Goal: Browse casually: Explore the website without a specific task or goal

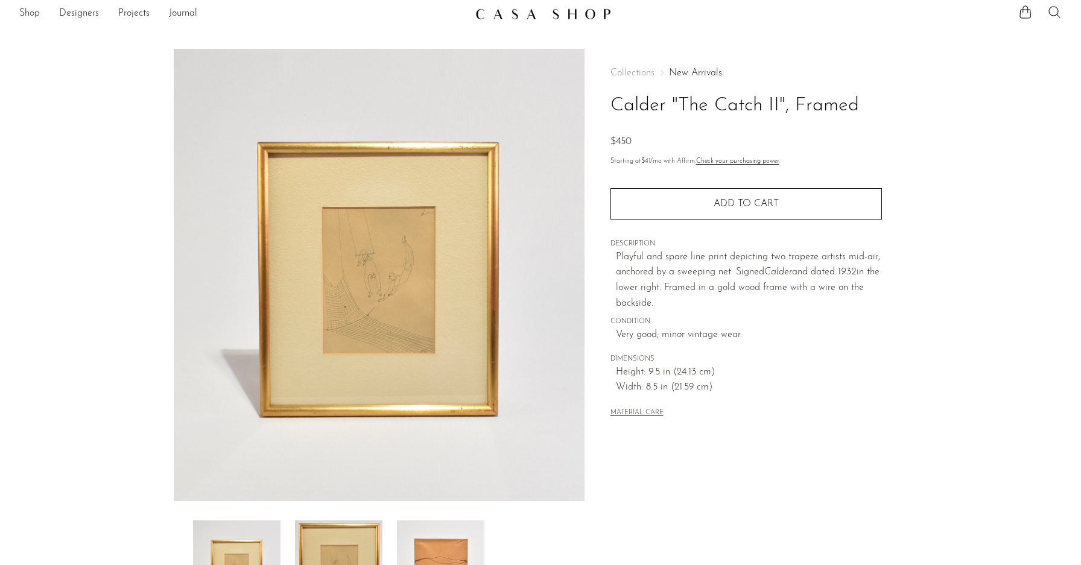
scroll to position [92, 0]
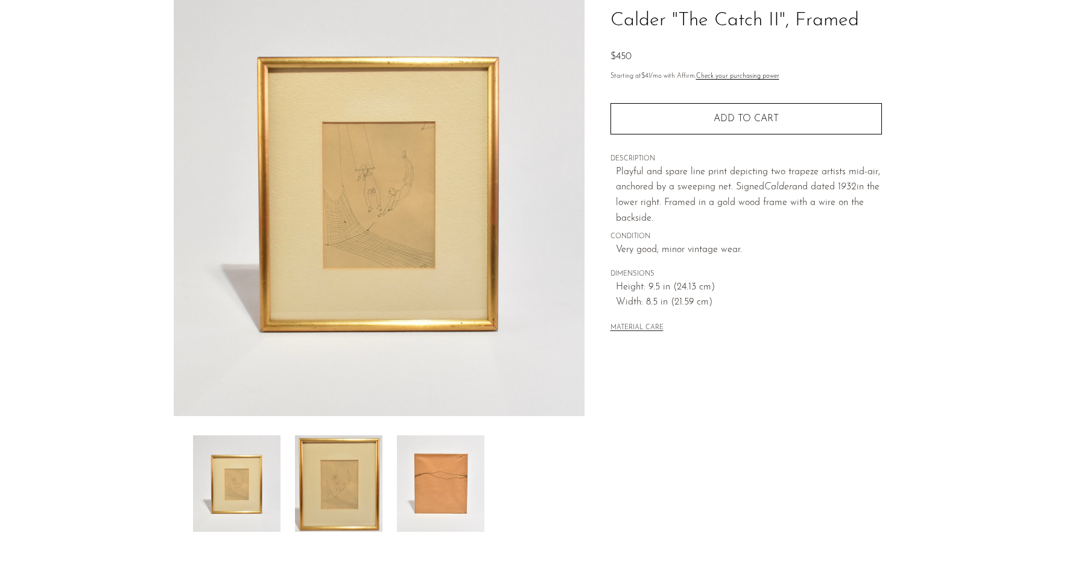
click at [445, 477] on img at bounding box center [440, 484] width 87 height 97
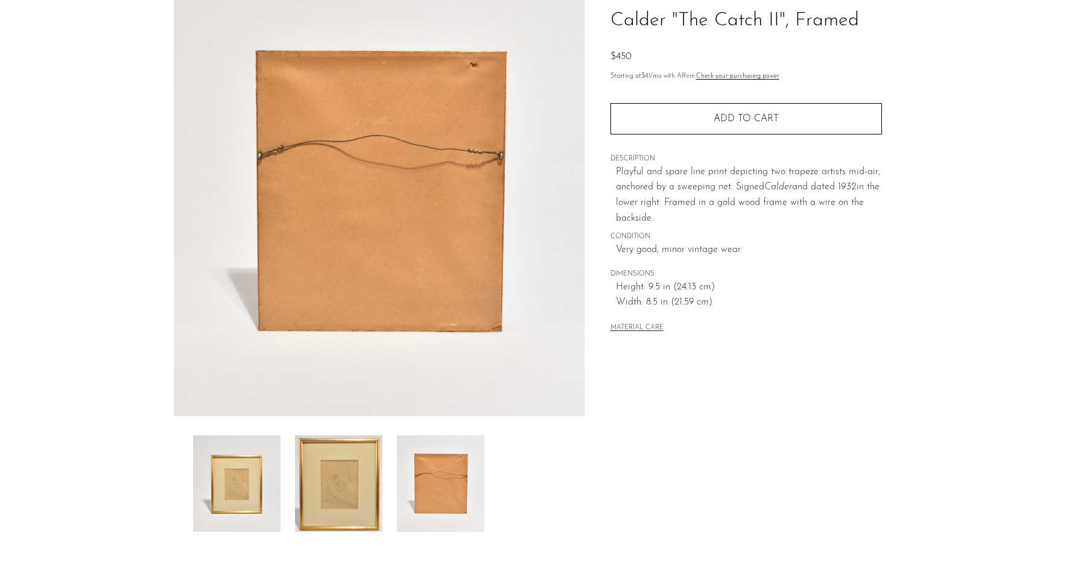
click at [241, 475] on img at bounding box center [236, 484] width 87 height 97
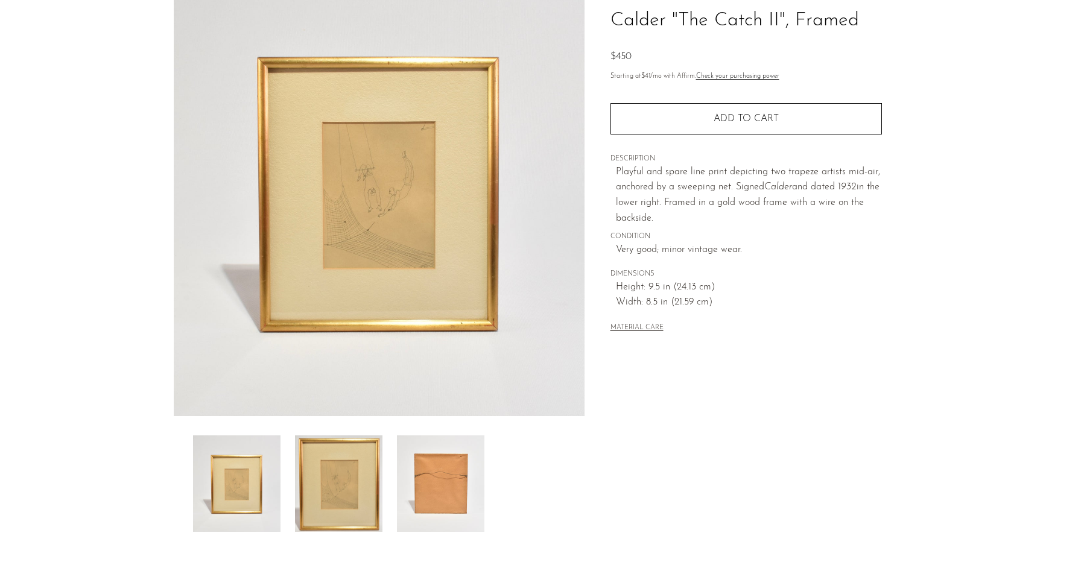
click at [296, 483] on img at bounding box center [338, 484] width 87 height 97
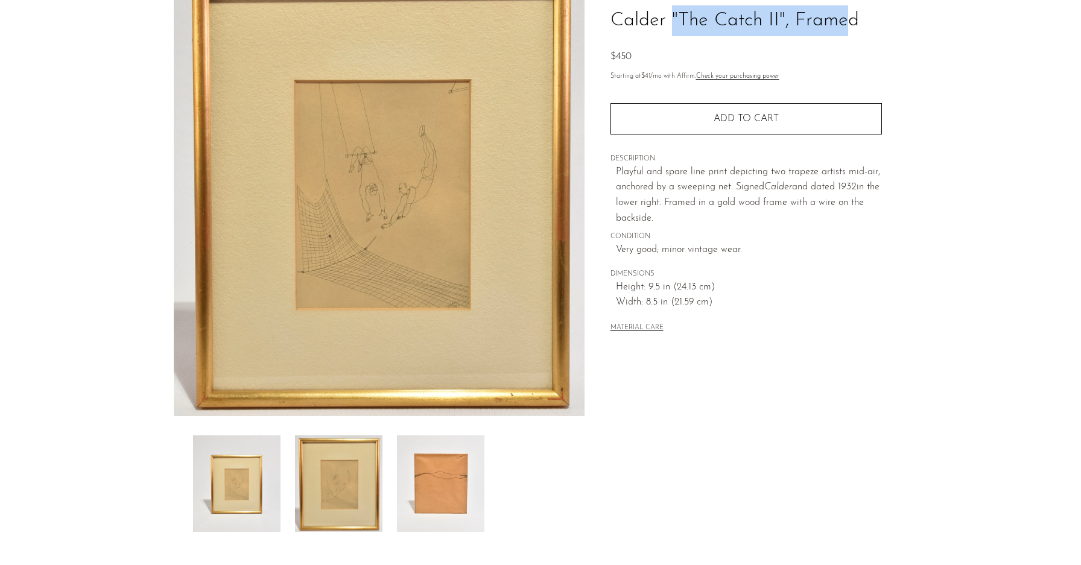
drag, startPoint x: 610, startPoint y: 21, endPoint x: 784, endPoint y: 27, distance: 174.5
click at [784, 27] on h1 "Calder "The Catch II", Framed" at bounding box center [746, 20] width 271 height 31
copy h1 "Calder "The Catch II""
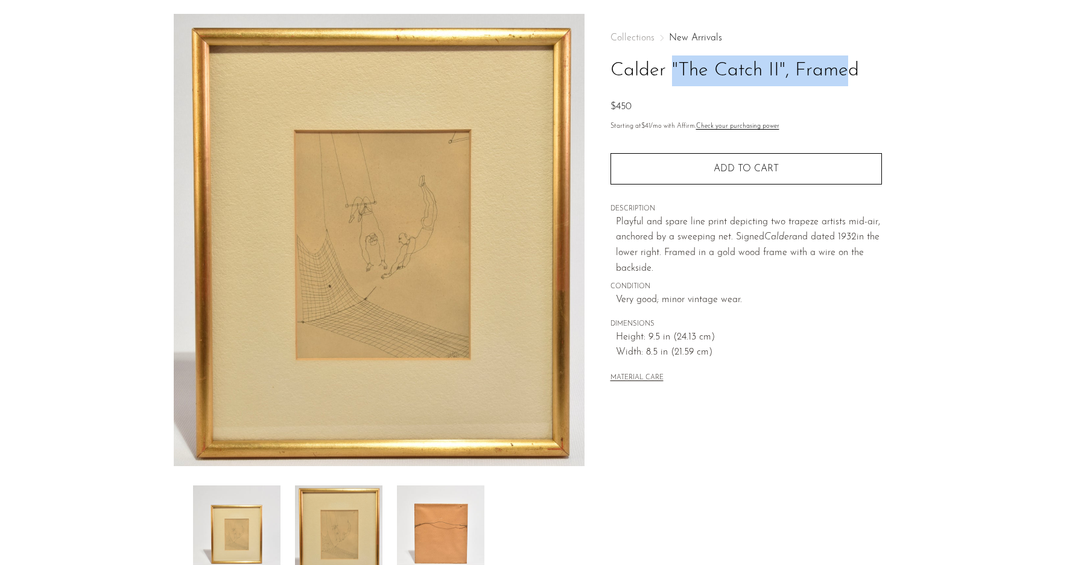
scroll to position [0, 0]
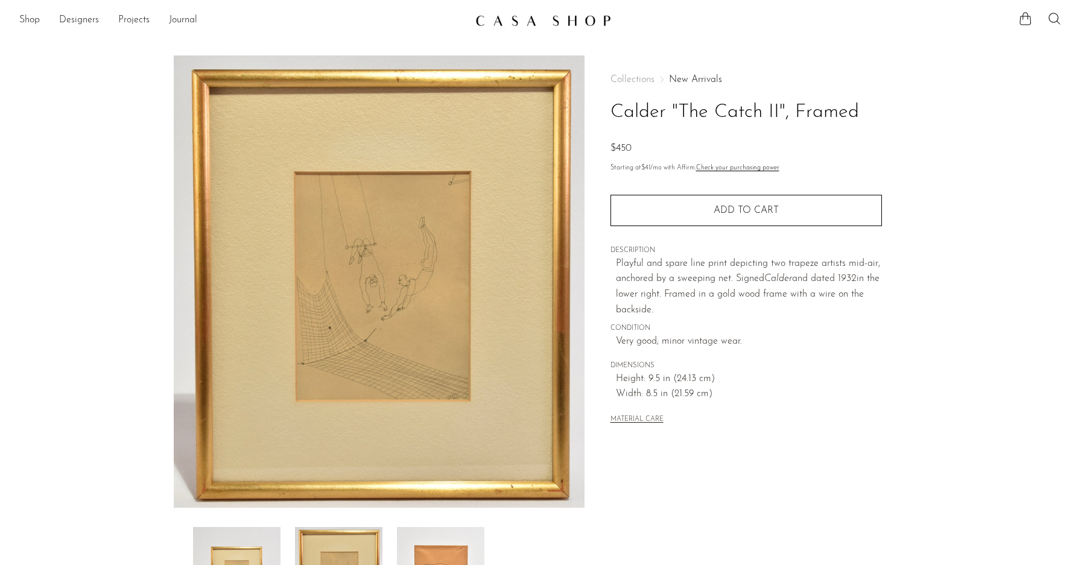
click at [901, 412] on div "Collections New Arrivals Calder "The Catch II", Framed $450 Starting at $41 /mo…" at bounding box center [746, 340] width 323 height 568
click at [33, 18] on link "Shop" at bounding box center [29, 21] width 21 height 16
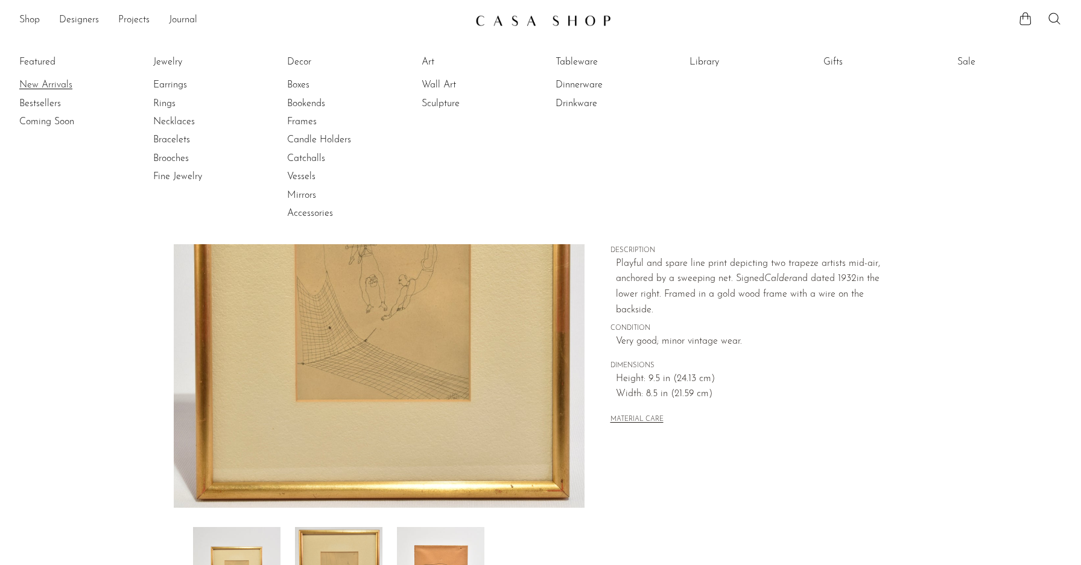
click at [42, 86] on link "New Arrivals" at bounding box center [64, 84] width 90 height 13
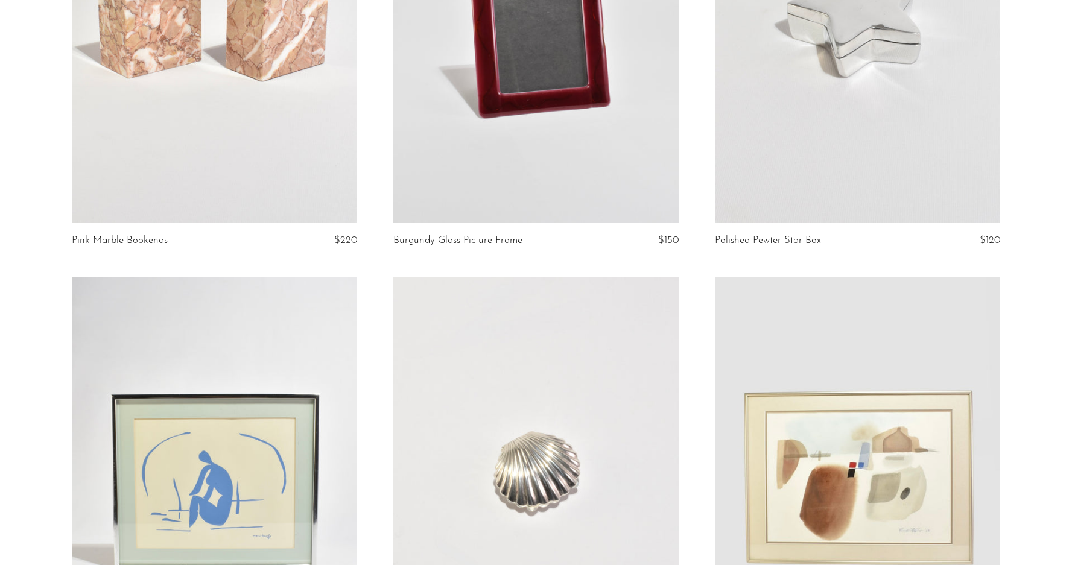
scroll to position [4117, 0]
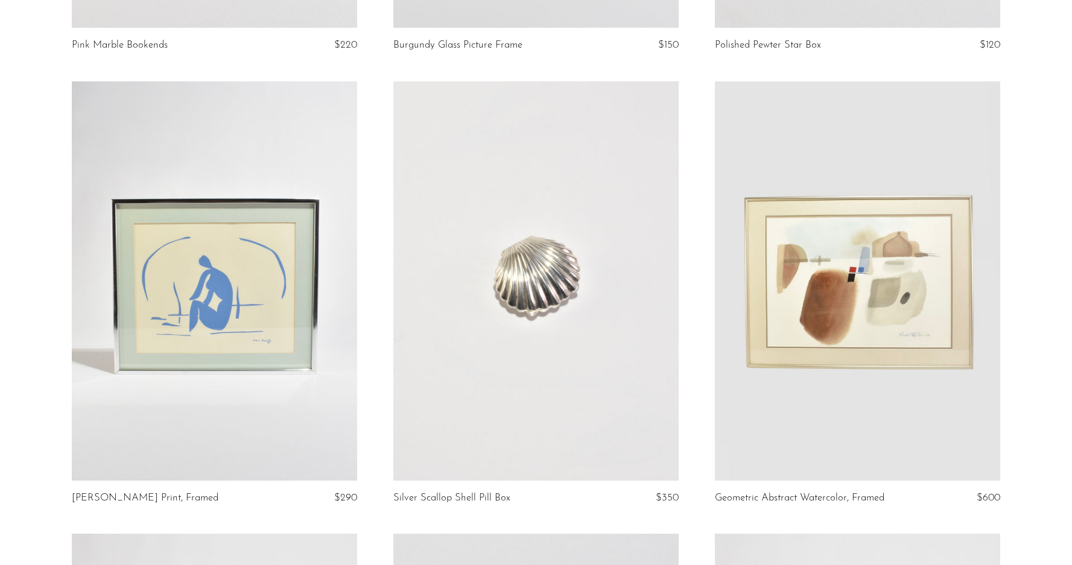
click at [509, 294] on link at bounding box center [535, 280] width 285 height 399
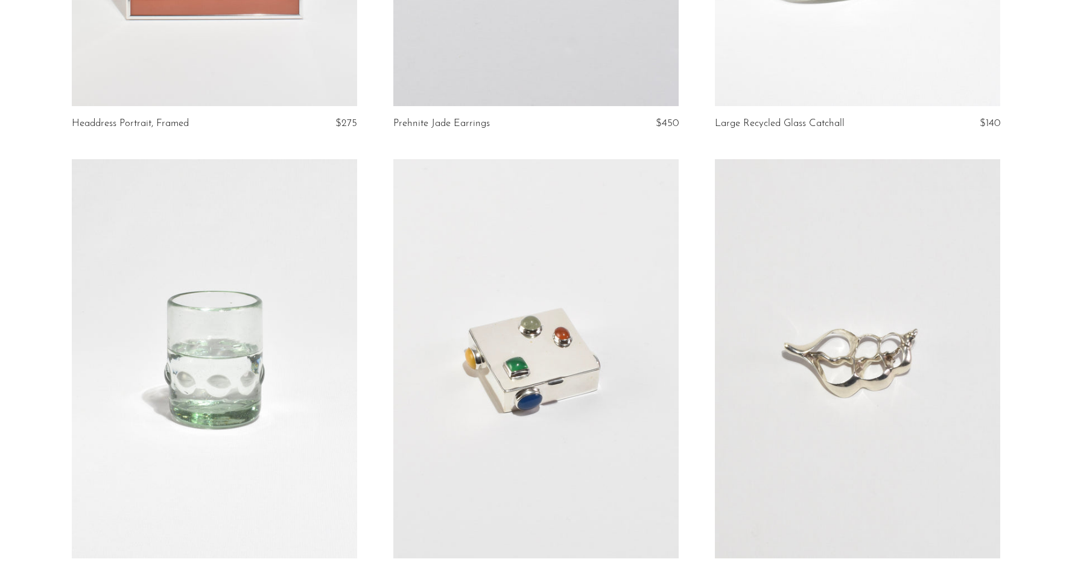
scroll to position [5117, 0]
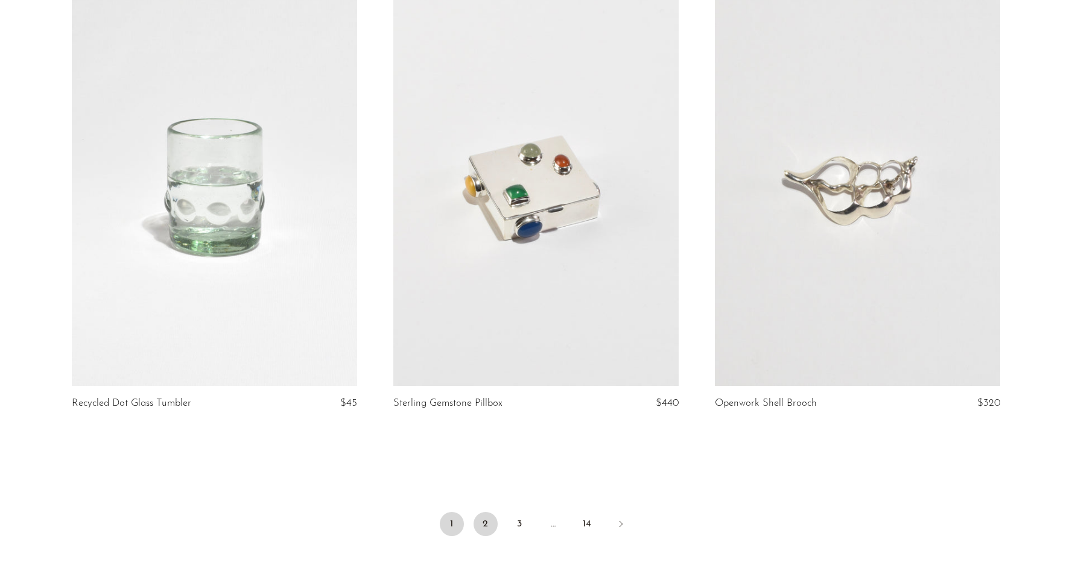
click at [490, 516] on link "2" at bounding box center [486, 524] width 24 height 24
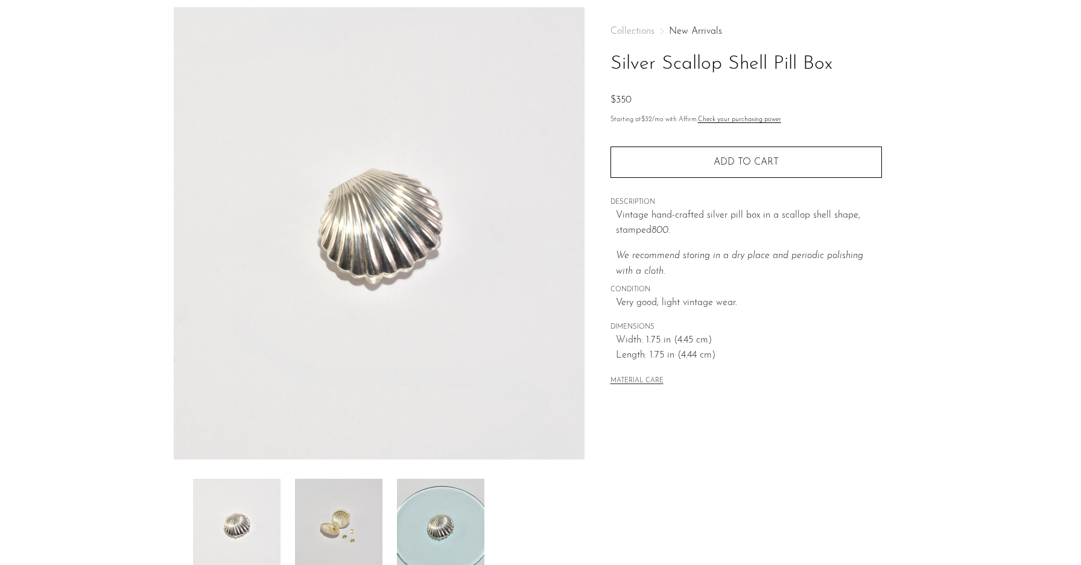
scroll to position [60, 0]
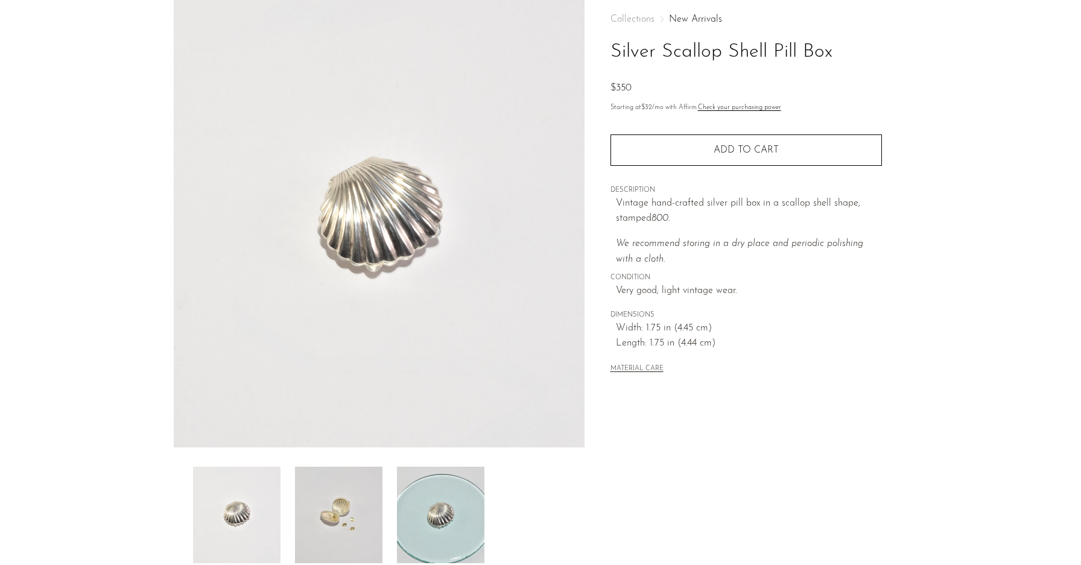
click at [347, 507] on img at bounding box center [338, 515] width 87 height 97
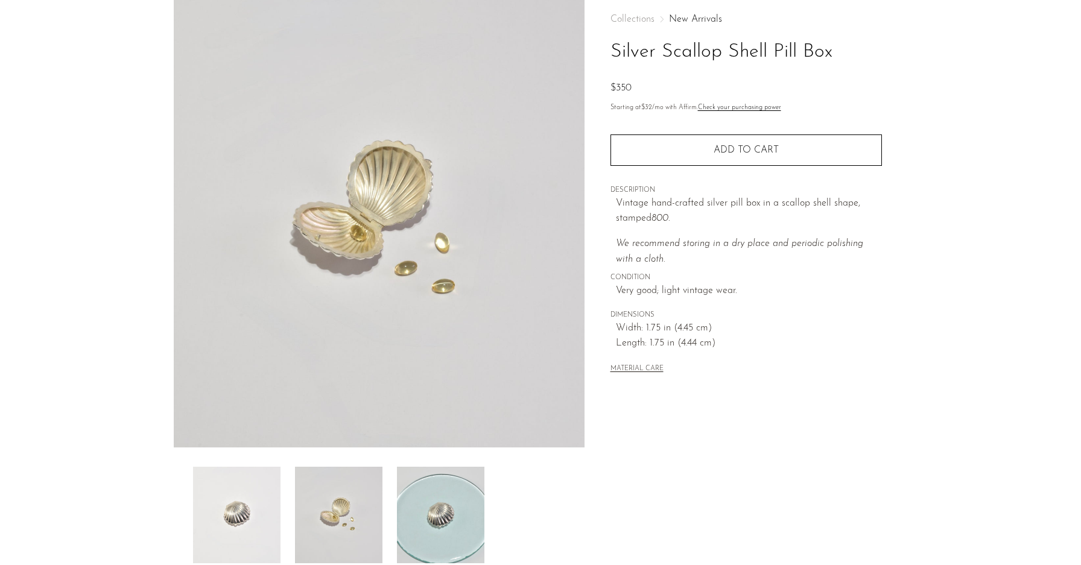
click at [450, 528] on img at bounding box center [440, 515] width 87 height 97
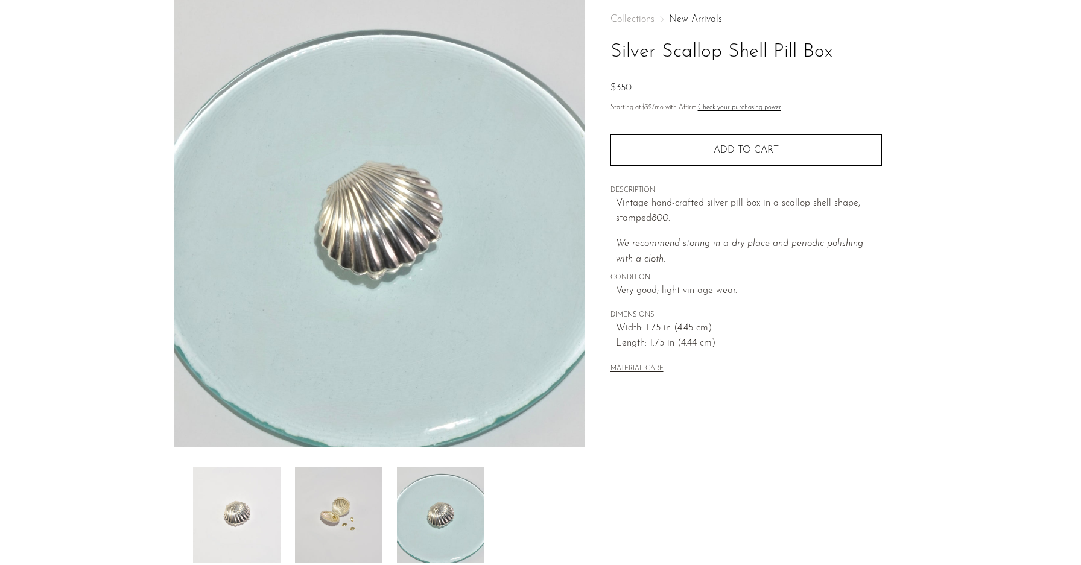
click at [243, 512] on img at bounding box center [236, 515] width 87 height 97
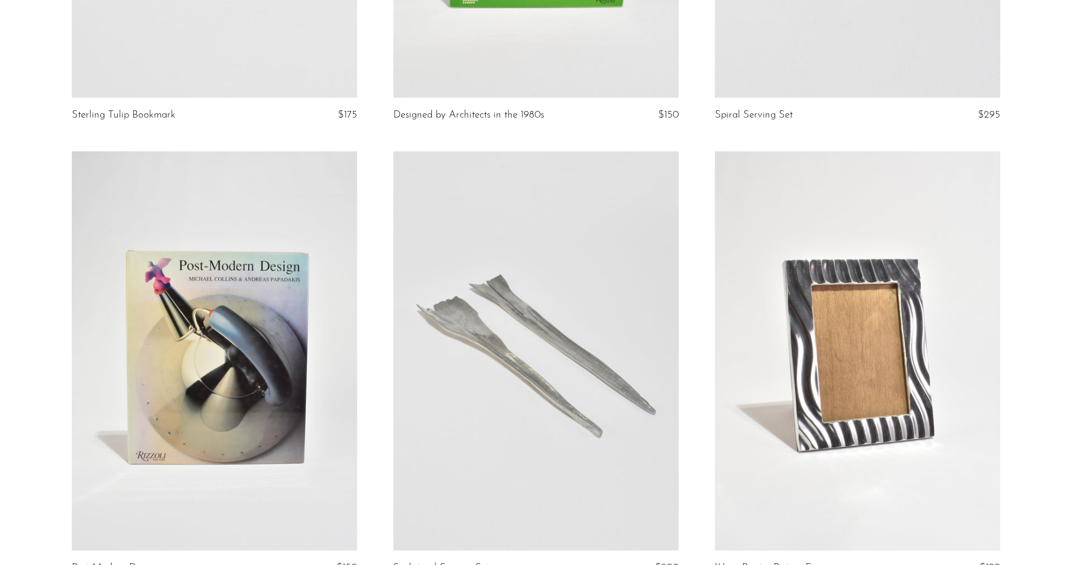
scroll to position [5261, 0]
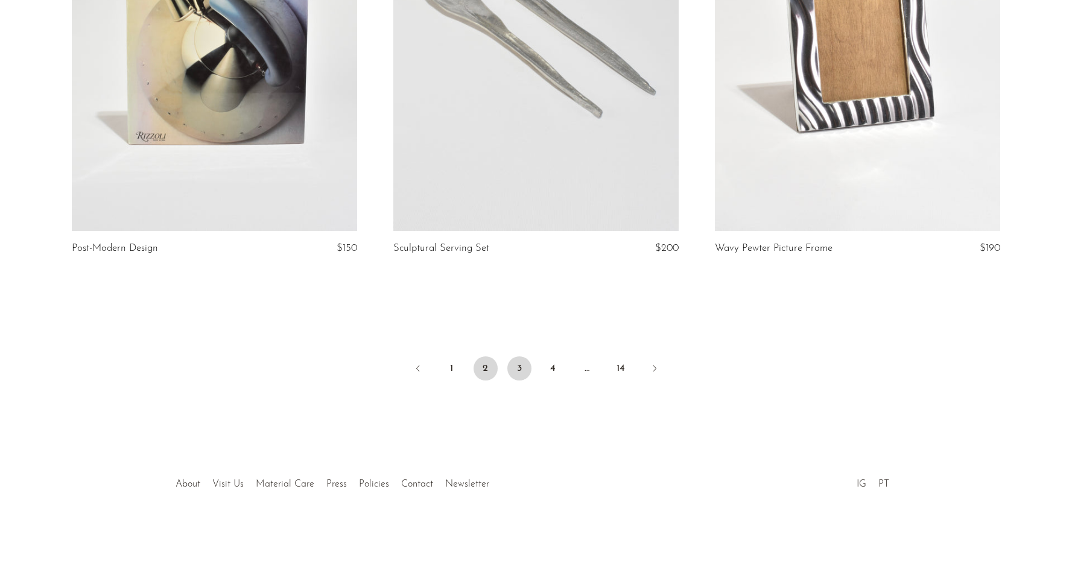
click at [524, 371] on link "3" at bounding box center [519, 369] width 24 height 24
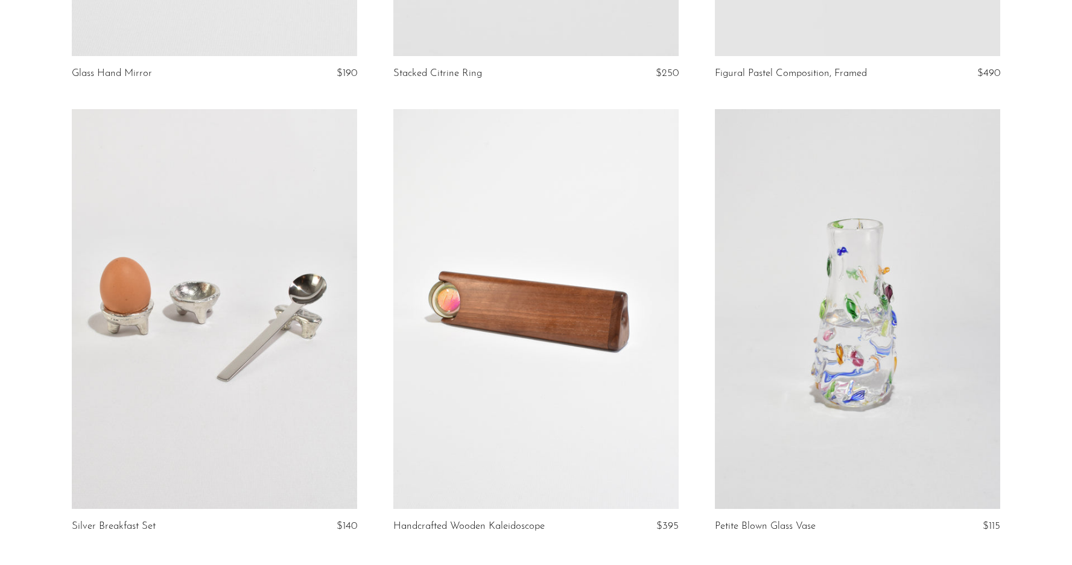
scroll to position [5247, 0]
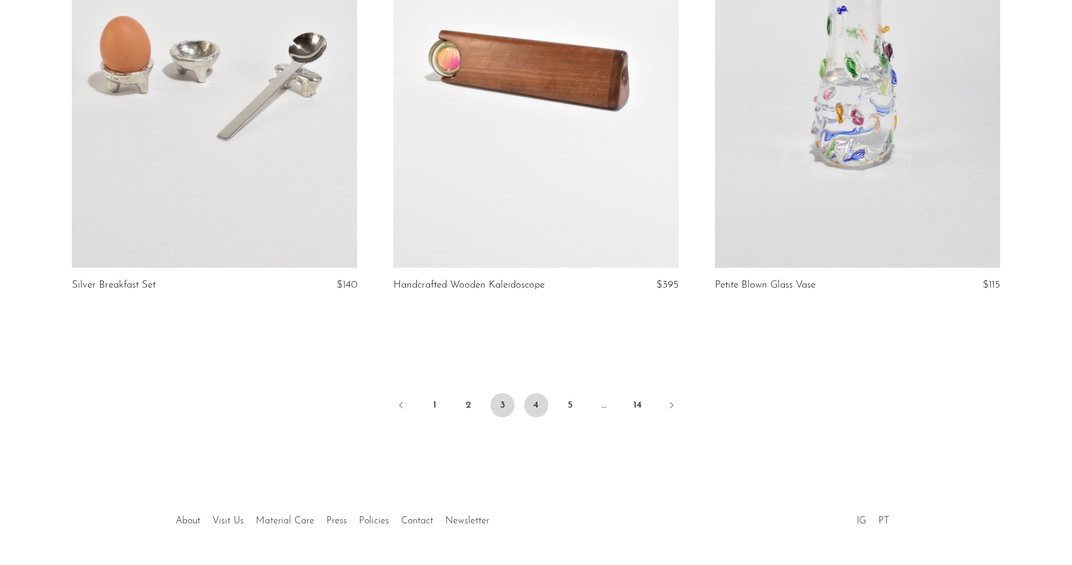
click at [537, 393] on link "4" at bounding box center [536, 405] width 24 height 24
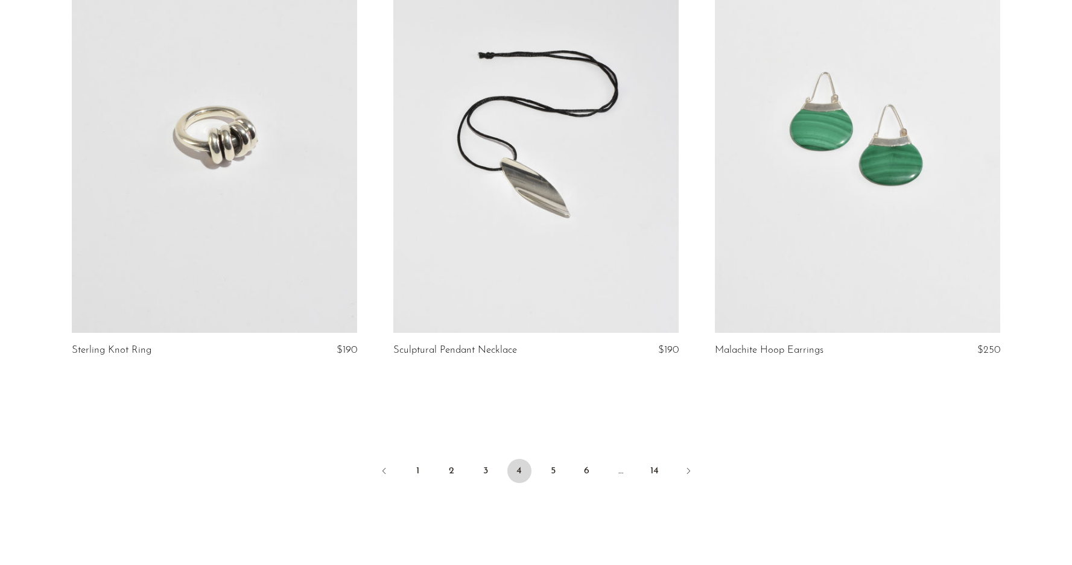
scroll to position [5253, 0]
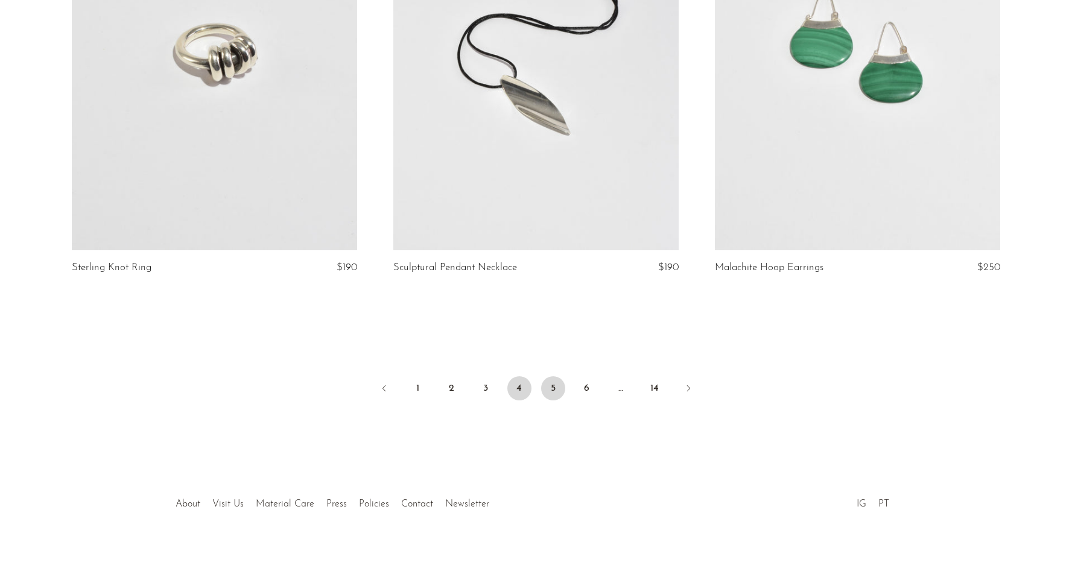
click at [548, 389] on link "5" at bounding box center [553, 388] width 24 height 24
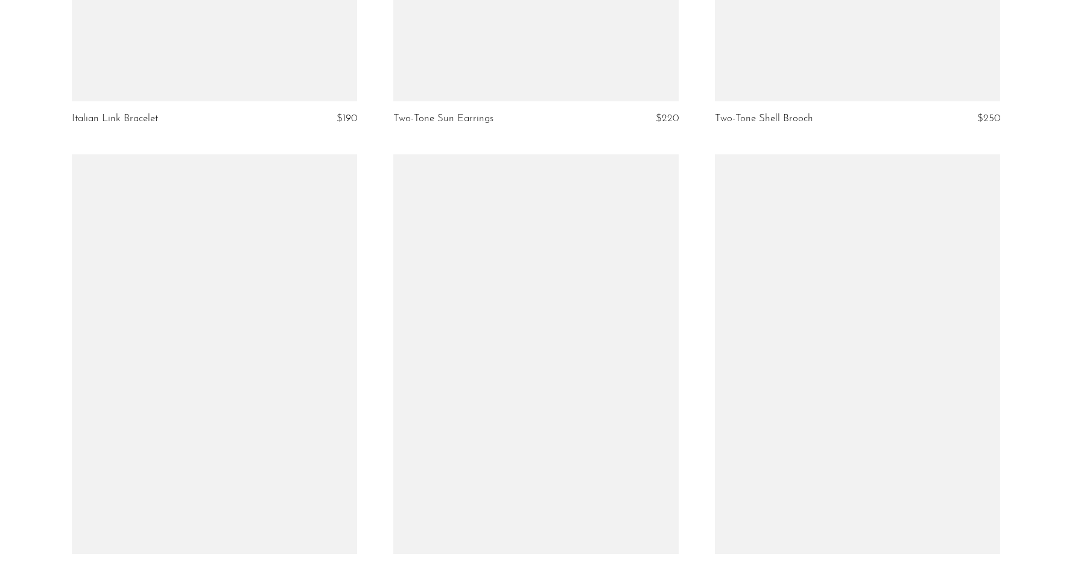
scroll to position [5227, 0]
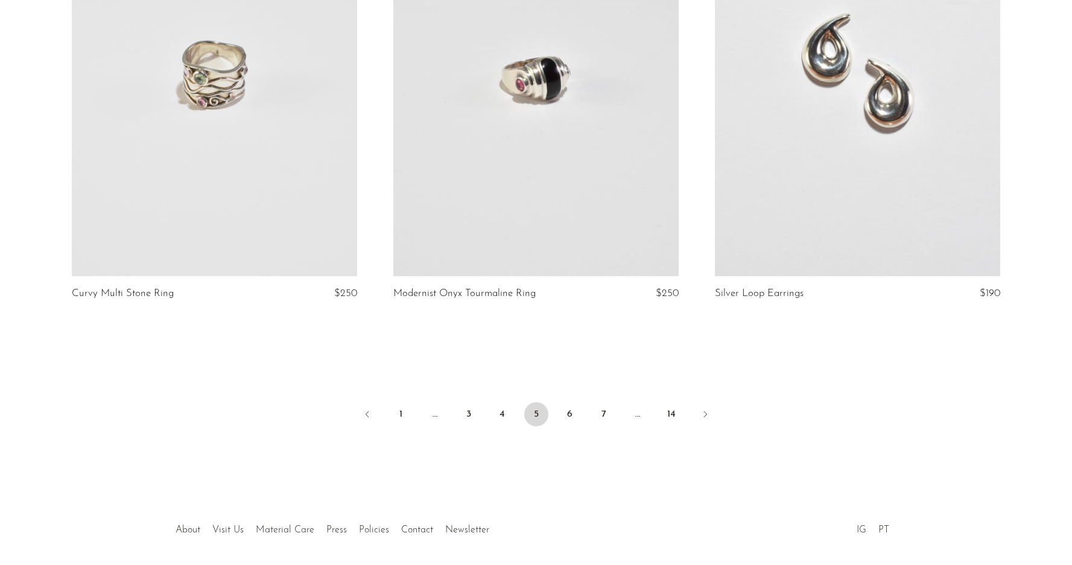
click at [512, 139] on link at bounding box center [535, 76] width 285 height 399
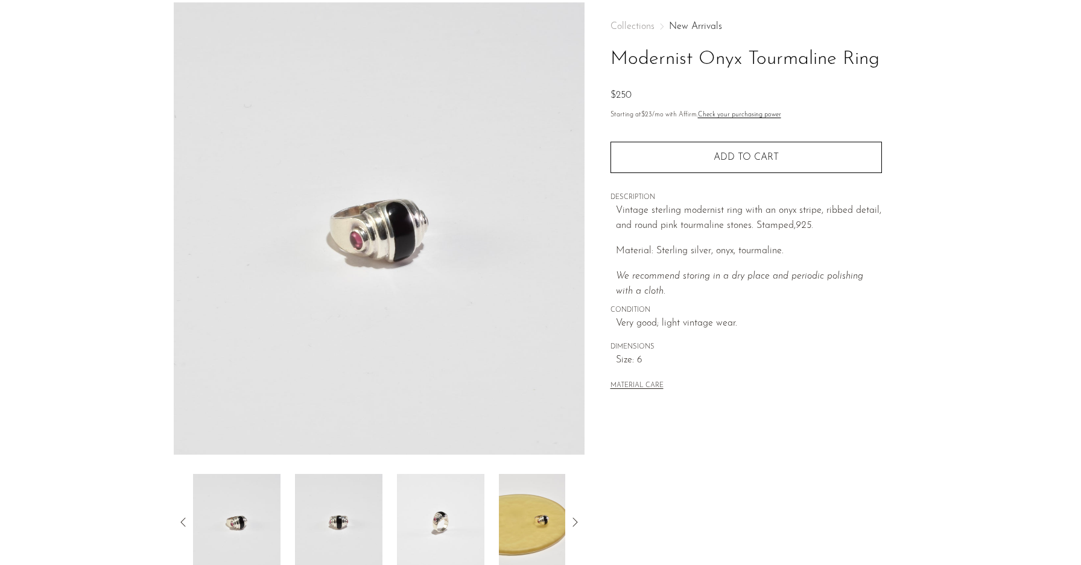
scroll to position [115, 0]
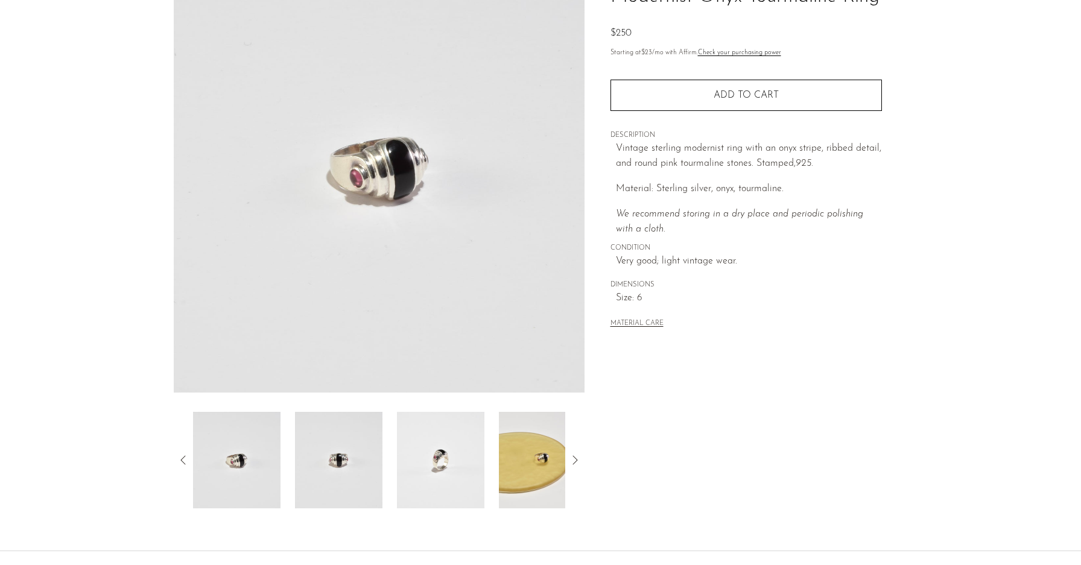
click at [537, 481] on img at bounding box center [542, 460] width 87 height 97
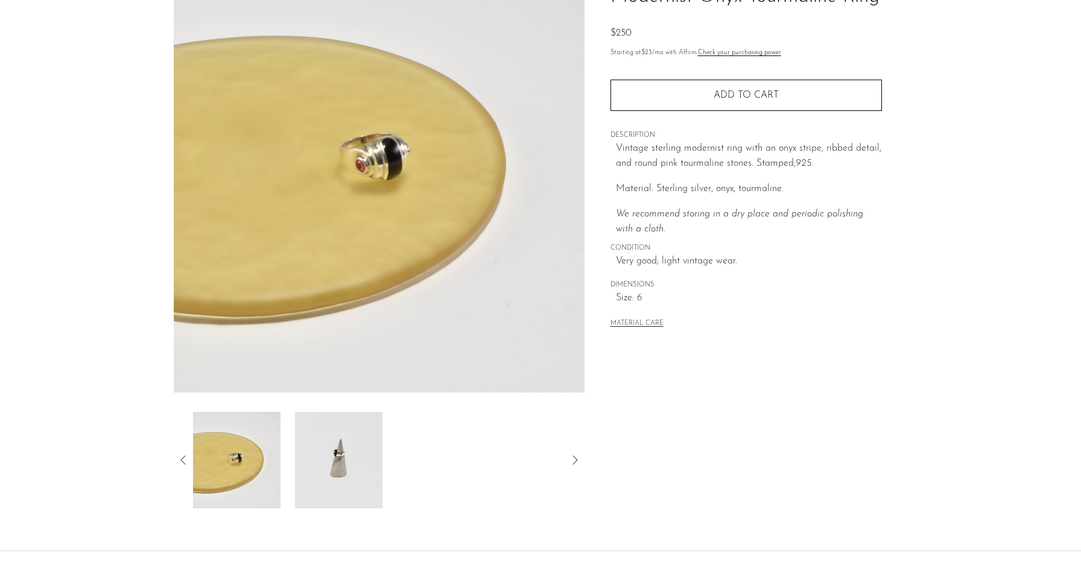
click at [332, 456] on img at bounding box center [338, 460] width 87 height 97
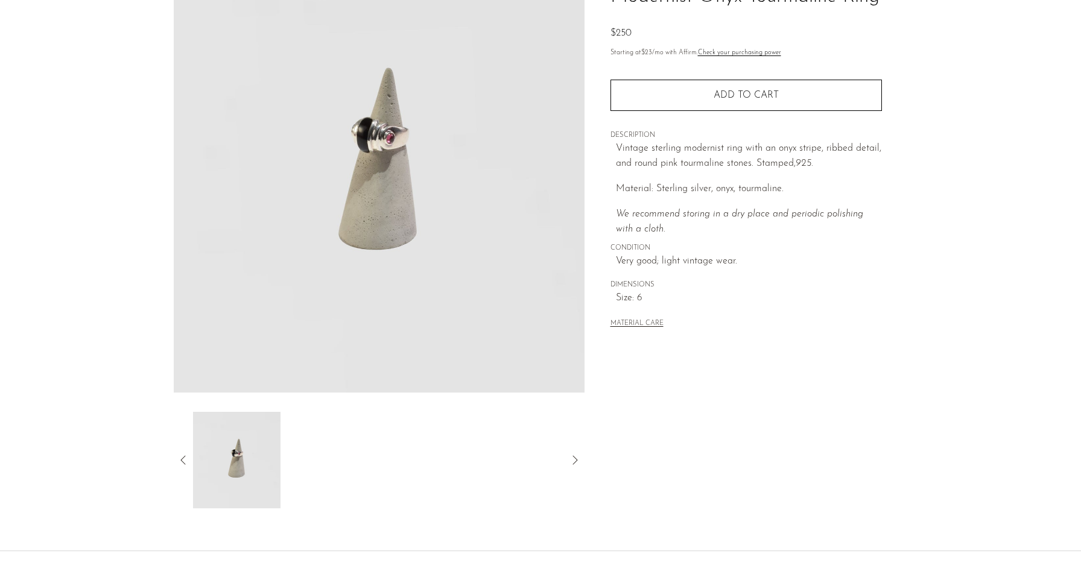
scroll to position [0, 0]
